Goal: Task Accomplishment & Management: Manage account settings

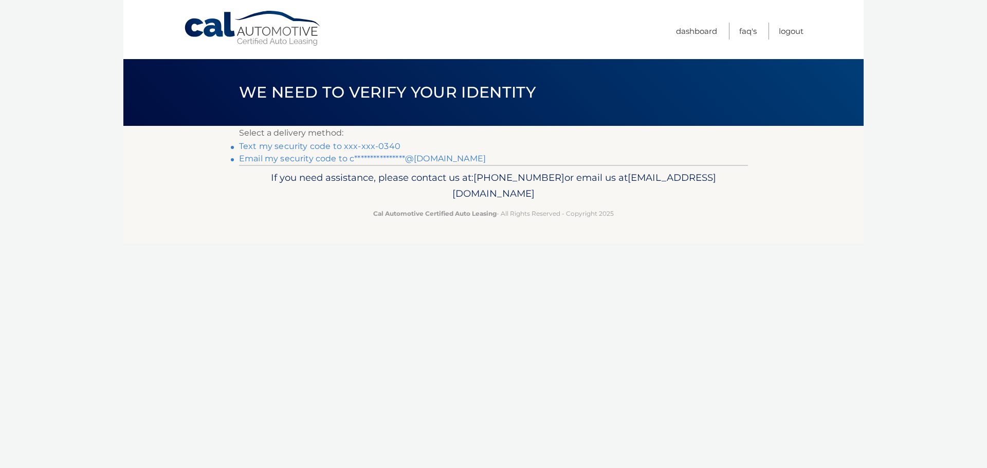
click at [259, 144] on link "Text my security code to xxx-xxx-0340" at bounding box center [319, 146] width 161 height 10
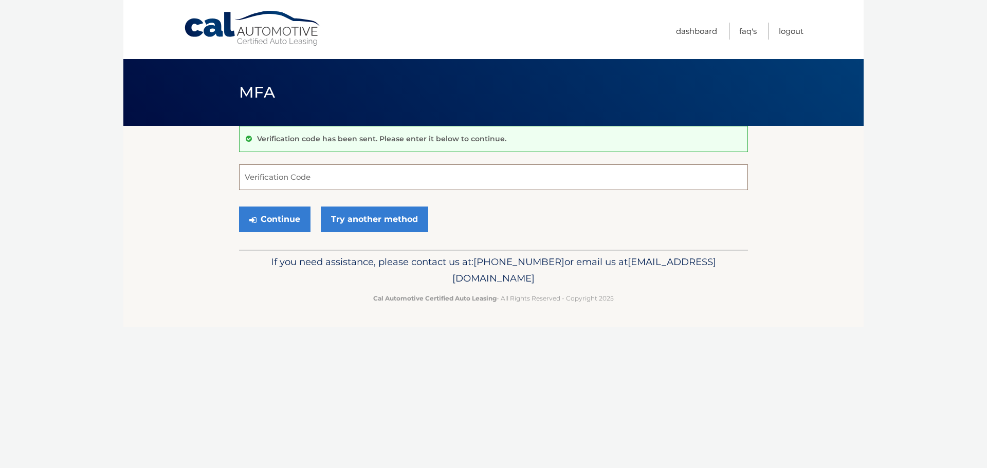
click at [279, 170] on input "Verification Code" at bounding box center [493, 178] width 509 height 26
type input "032621"
click at [239, 207] on button "Continue" at bounding box center [274, 220] width 71 height 26
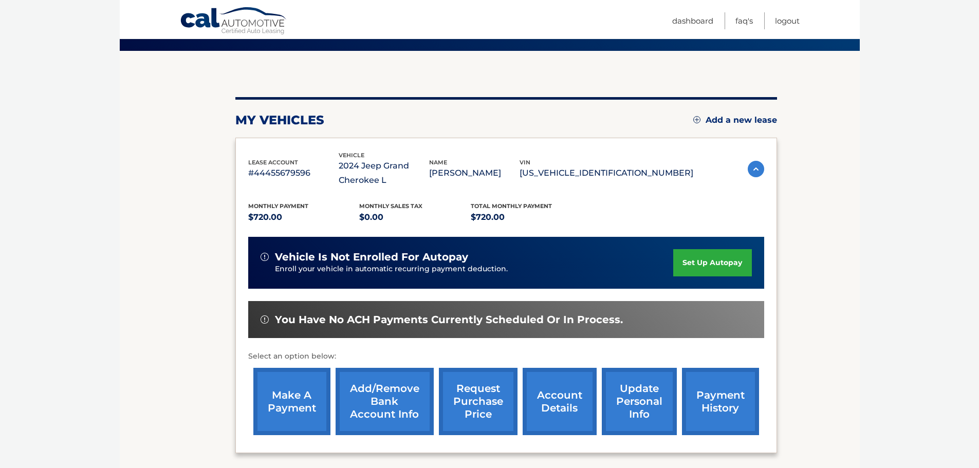
scroll to position [103, 0]
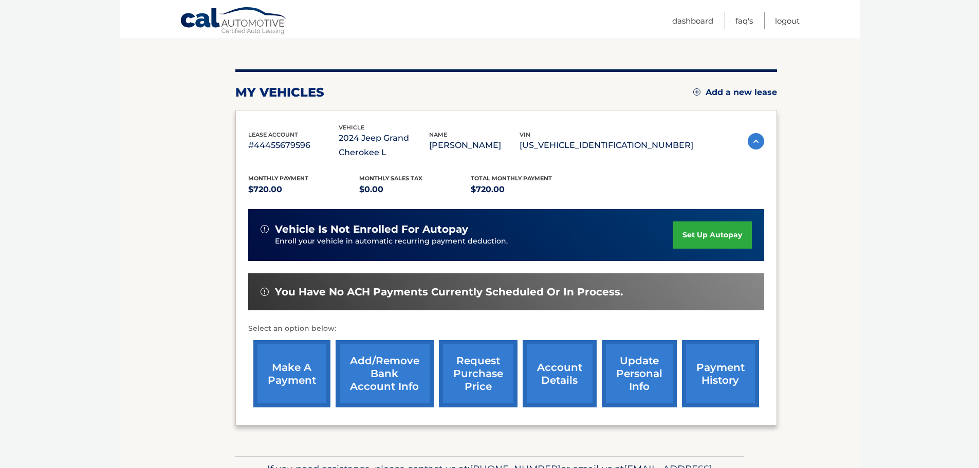
click at [295, 360] on link "make a payment" at bounding box center [291, 373] width 77 height 67
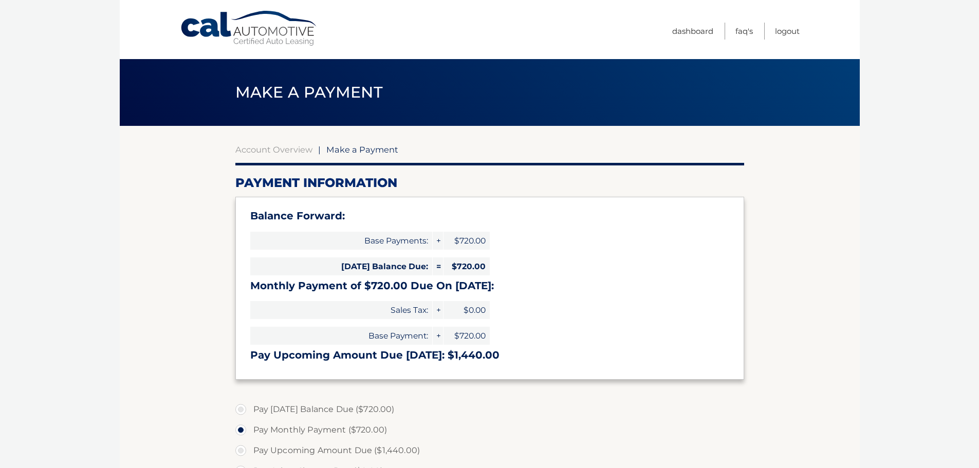
select select "YTNlODA5NjAtN2NmMC00MmUzLThmMjgtYTQ0OGFiNzBjZTQ5"
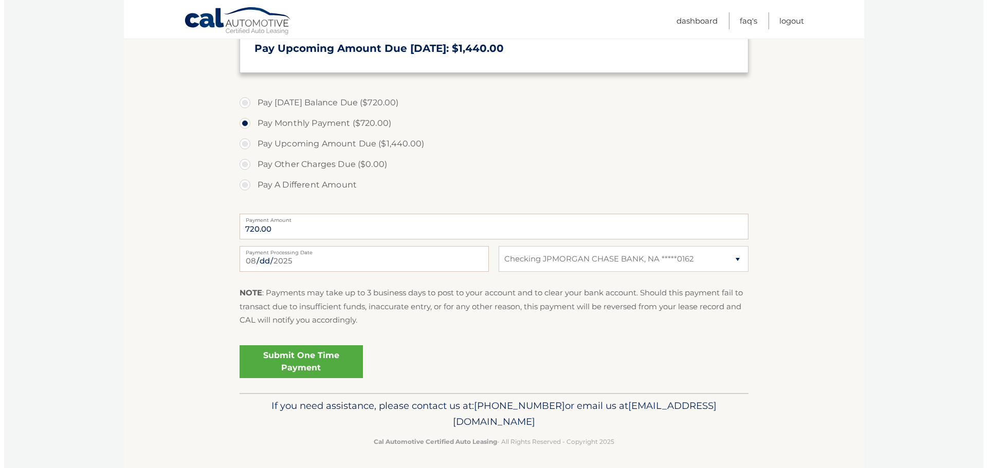
scroll to position [310, 0]
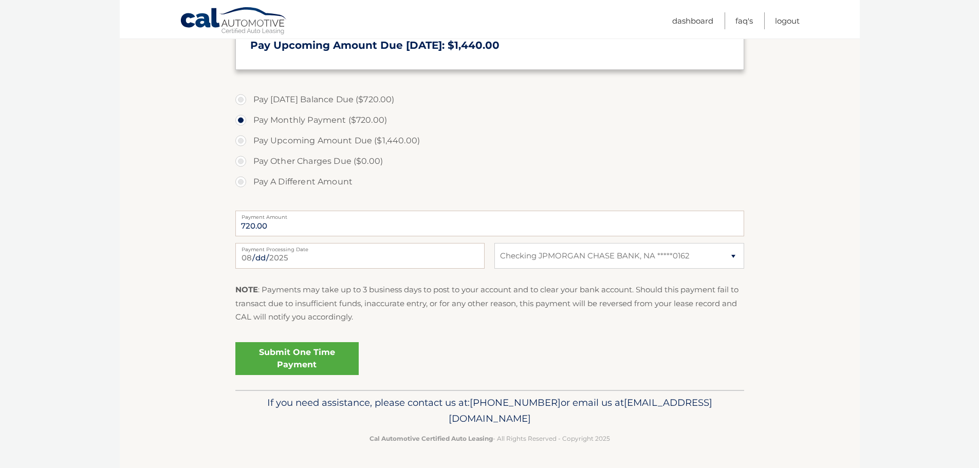
click at [330, 367] on link "Submit One Time Payment" at bounding box center [296, 358] width 123 height 33
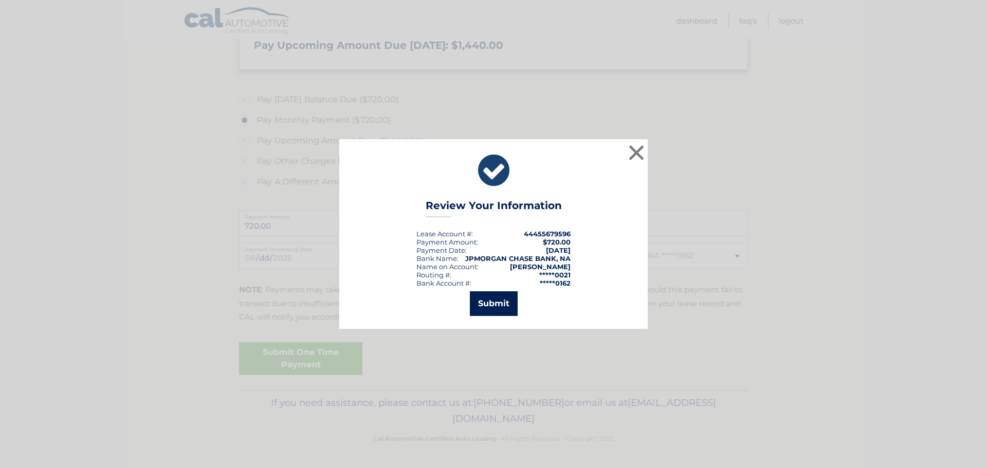
click at [478, 301] on button "Submit" at bounding box center [494, 304] width 48 height 25
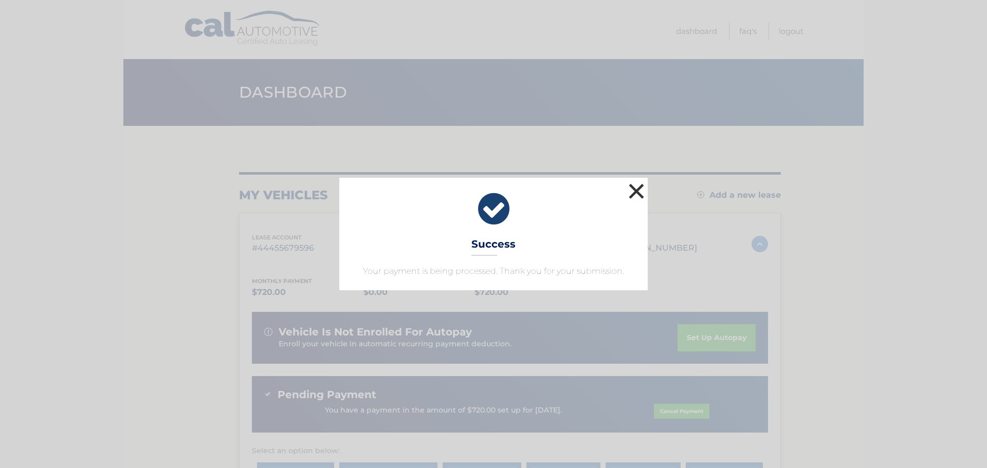
click at [639, 195] on button "×" at bounding box center [636, 191] width 21 height 21
